Goal: Task Accomplishment & Management: Complete application form

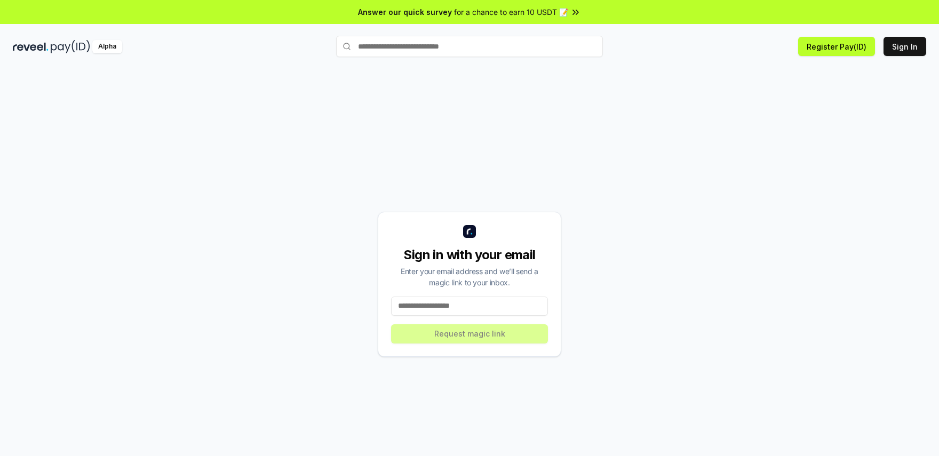
drag, startPoint x: 796, startPoint y: 113, endPoint x: 333, endPoint y: 23, distance: 471.6
click at [794, 113] on div "Sign in with your email Enter your email address and we’ll send a magic link to…" at bounding box center [469, 284] width 913 height 405
click at [897, 41] on button "Sign In" at bounding box center [904, 46] width 43 height 19
click at [444, 304] on input at bounding box center [469, 306] width 157 height 19
type input "**********"
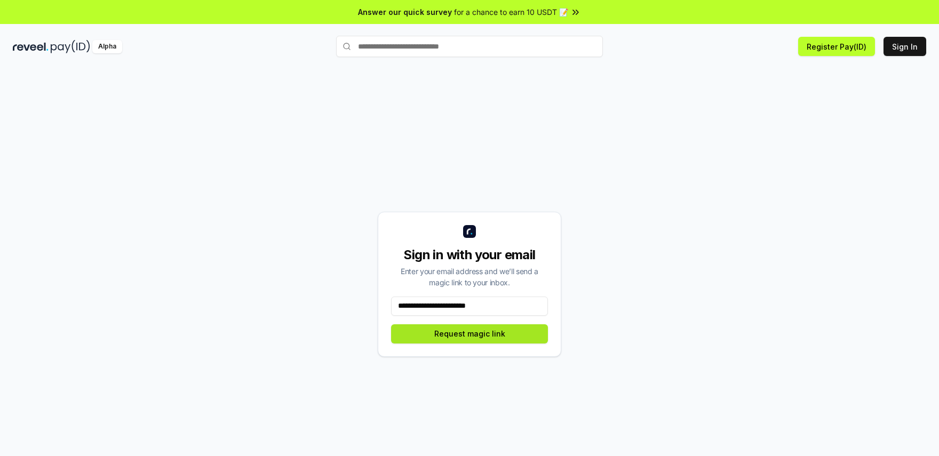
click at [505, 340] on button "Request magic link" at bounding box center [469, 333] width 157 height 19
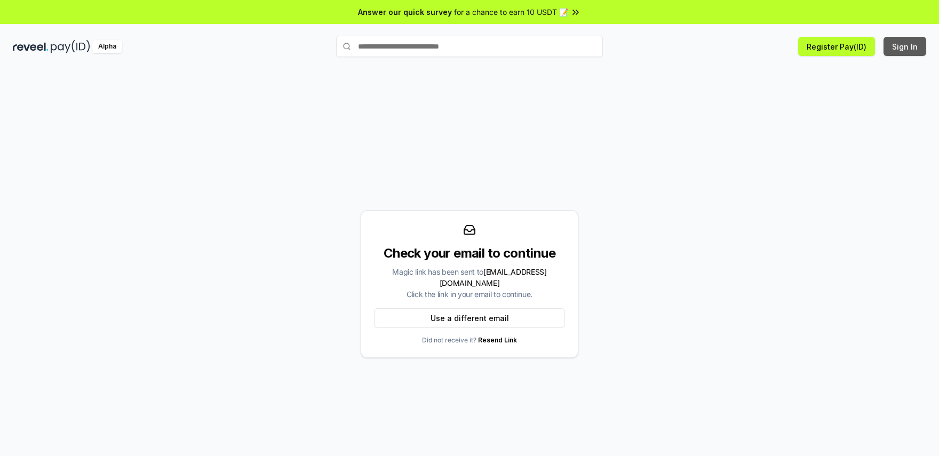
click at [905, 44] on button "Sign In" at bounding box center [904, 46] width 43 height 19
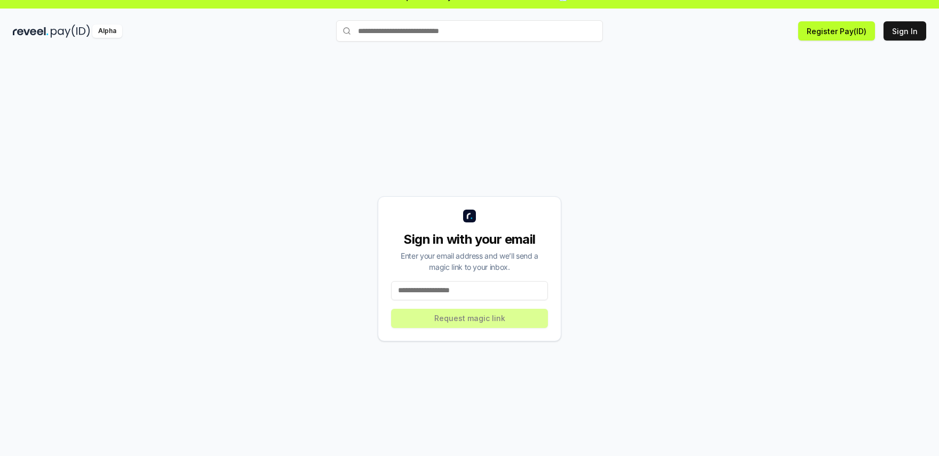
scroll to position [30, 0]
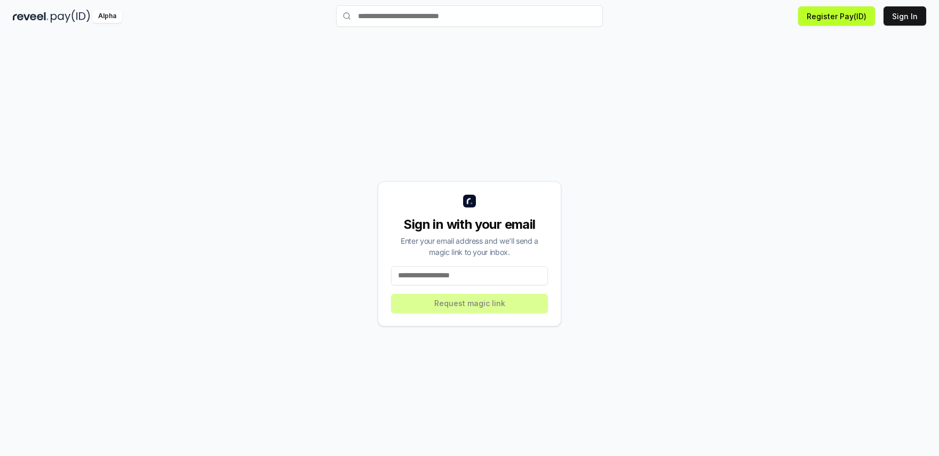
click at [439, 273] on input at bounding box center [469, 275] width 157 height 19
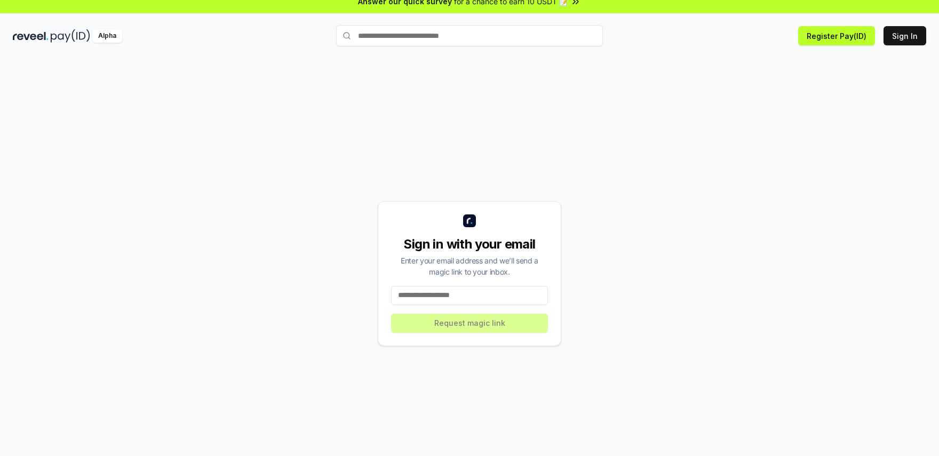
scroll to position [0, 0]
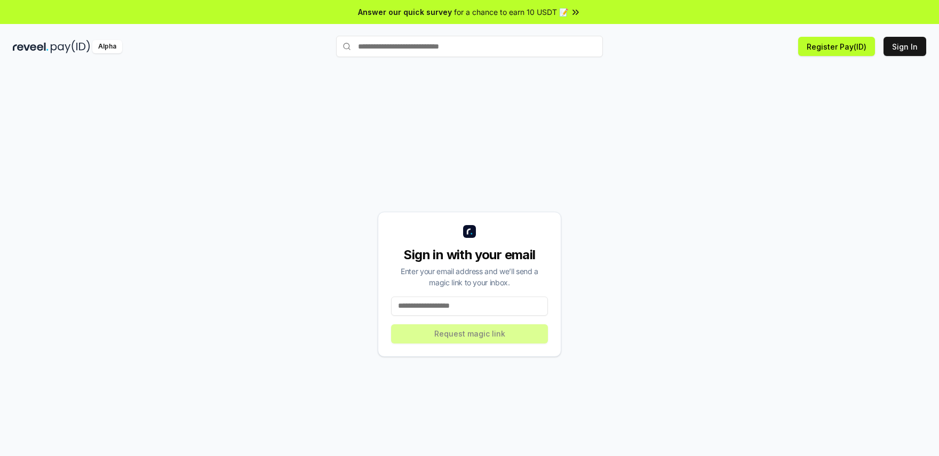
click at [470, 294] on div "Sign in with your email Enter your email address and we’ll send a magic link to…" at bounding box center [470, 284] width 184 height 145
click at [447, 314] on input at bounding box center [469, 306] width 157 height 19
type input "**********"
drag, startPoint x: 472, startPoint y: 334, endPoint x: 435, endPoint y: 311, distance: 43.2
click at [472, 334] on button "Request magic link" at bounding box center [469, 333] width 157 height 19
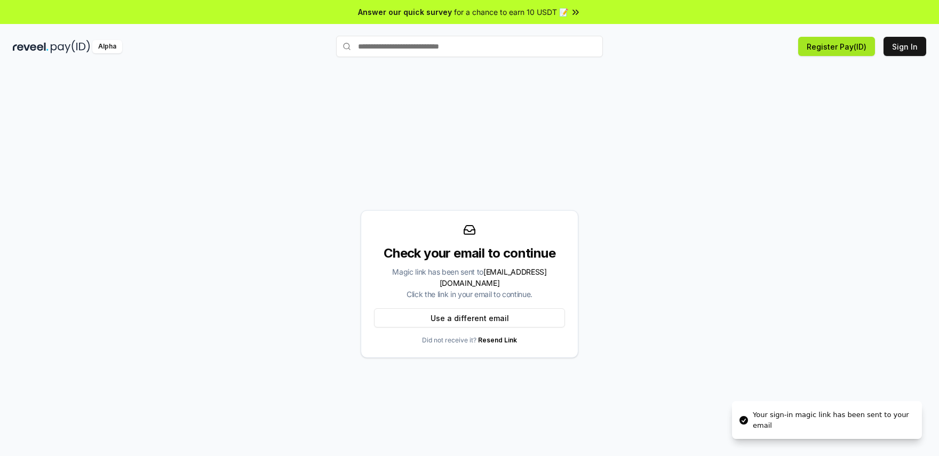
click at [832, 49] on button "Register Pay(ID)" at bounding box center [836, 46] width 77 height 19
